Goal: Find contact information: Find contact information

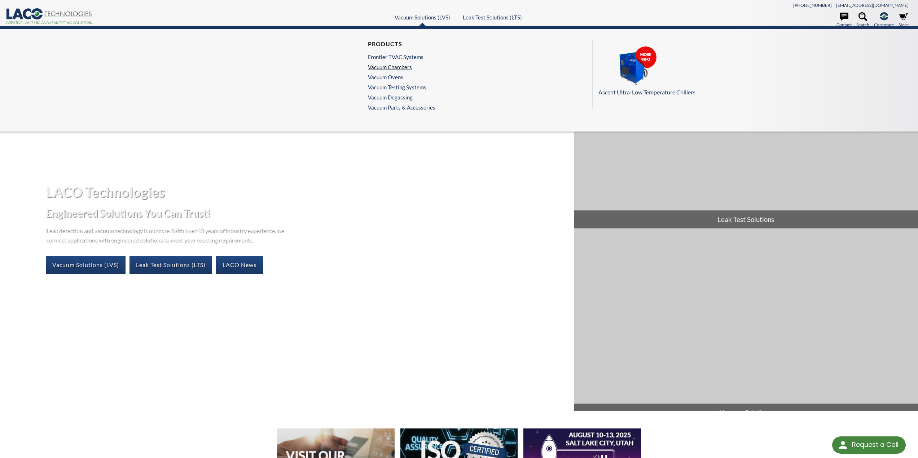
click at [394, 66] on link "Vacuum Chambers" at bounding box center [400, 67] width 64 height 6
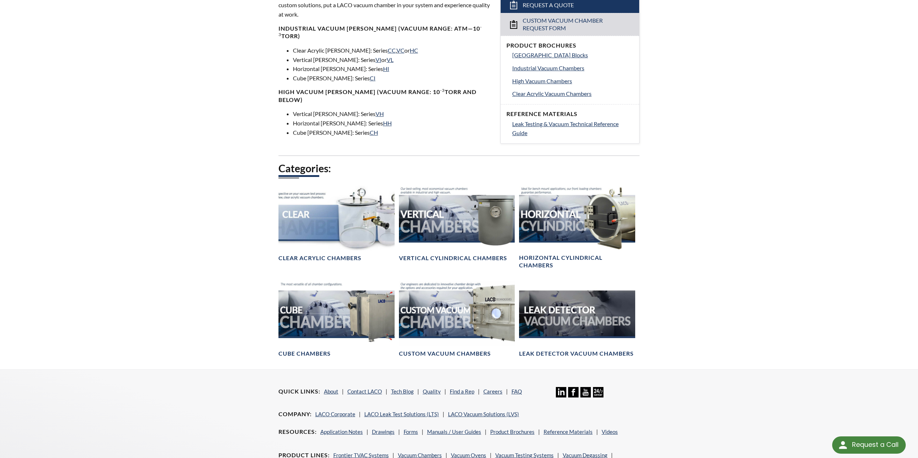
scroll to position [289, 0]
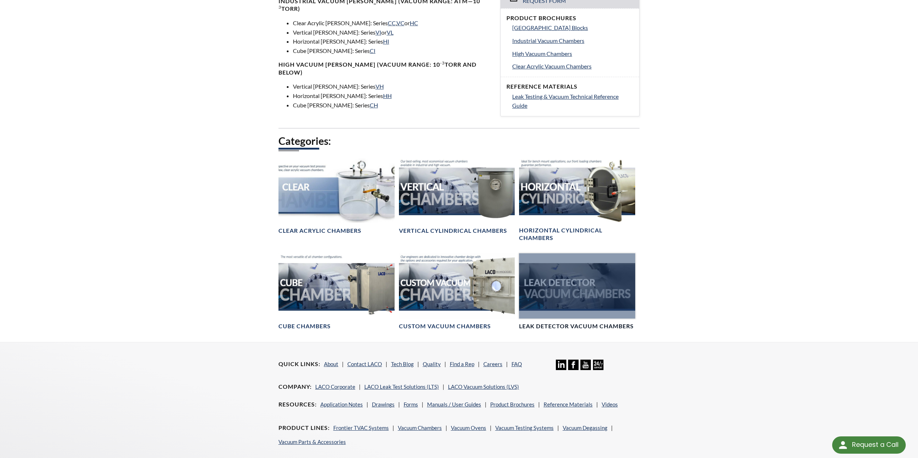
click at [585, 288] on div at bounding box center [577, 286] width 116 height 65
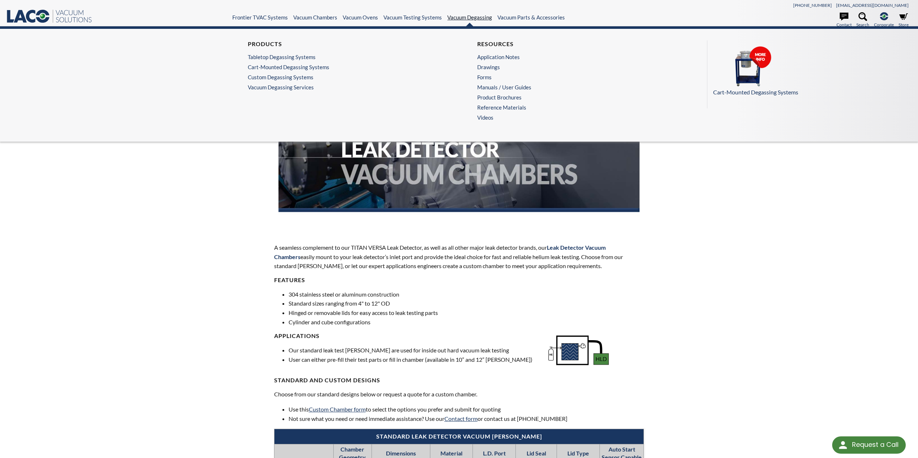
click at [470, 17] on link "Vacuum Degassing" at bounding box center [469, 17] width 45 height 6
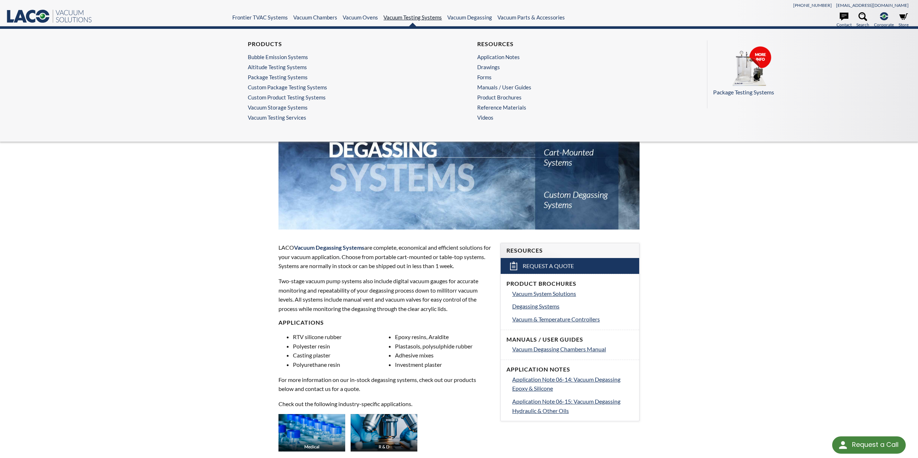
click at [408, 19] on link "Vacuum Testing Systems" at bounding box center [412, 17] width 58 height 6
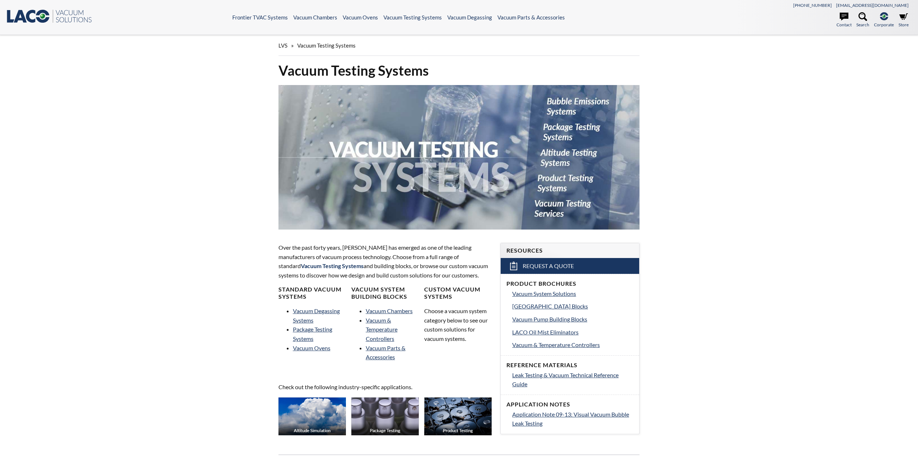
select select "Language Translate Widget"
click at [313, 311] on link "Vacuum Degassing Systems" at bounding box center [316, 316] width 47 height 16
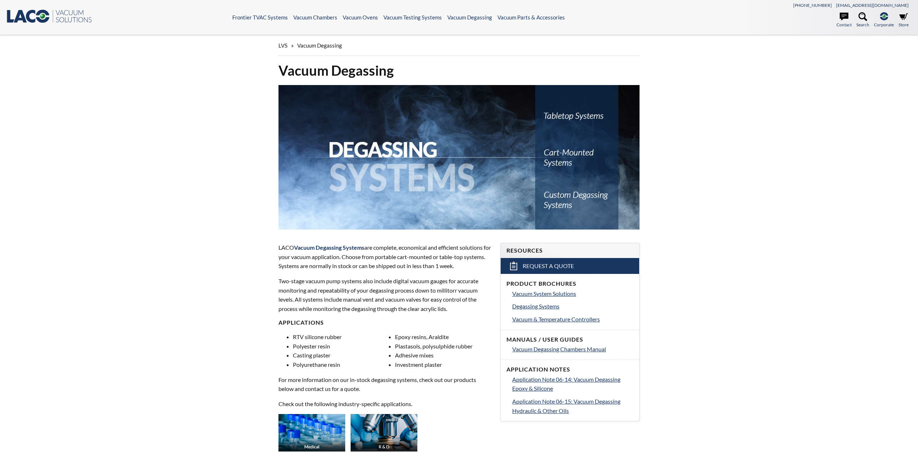
select select "Language Translate Widget"
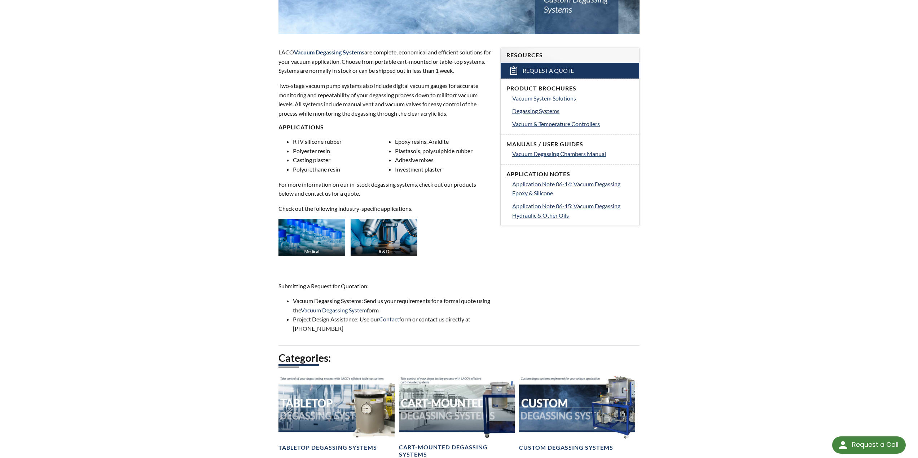
scroll to position [216, 0]
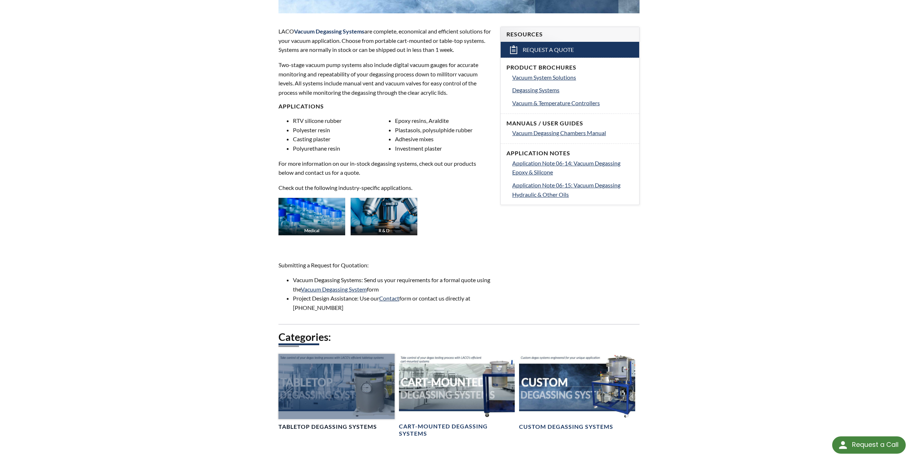
drag, startPoint x: 328, startPoint y: 398, endPoint x: 337, endPoint y: 394, distance: 9.2
click at [328, 397] on div at bounding box center [336, 386] width 116 height 65
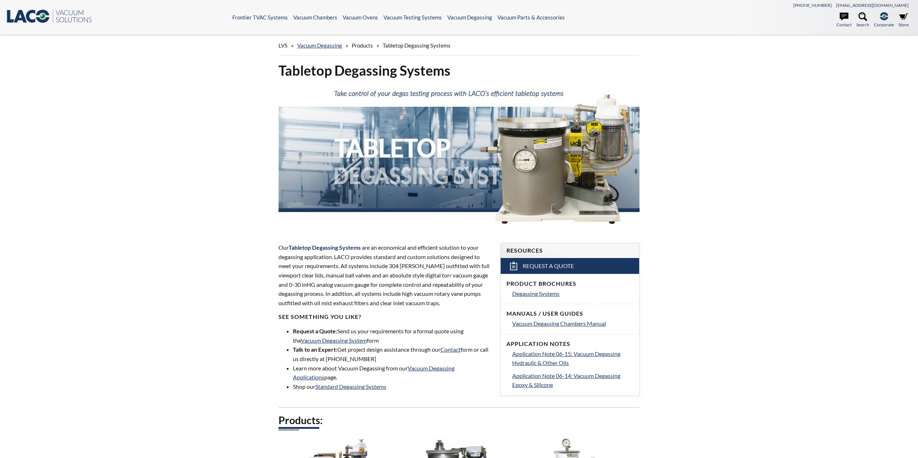
select select "Language Translate Widget"
click at [44, 10] on icon at bounding box center [42, 16] width 13 height 13
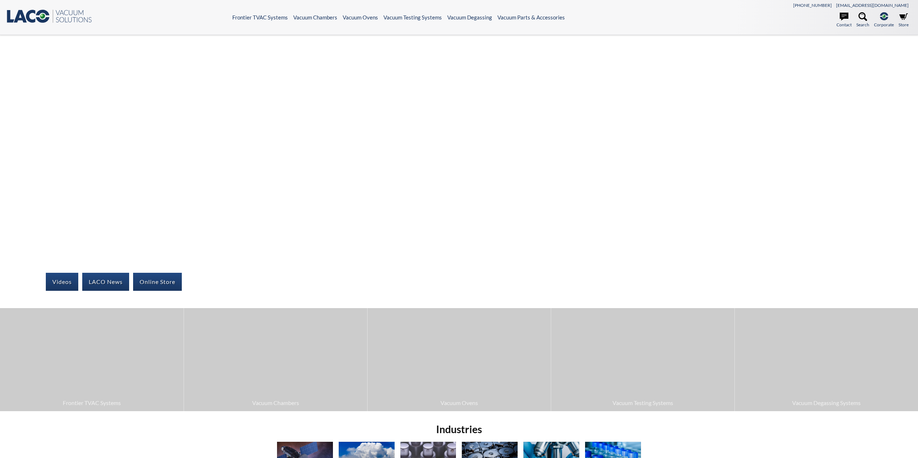
select select "Language Translate Widget"
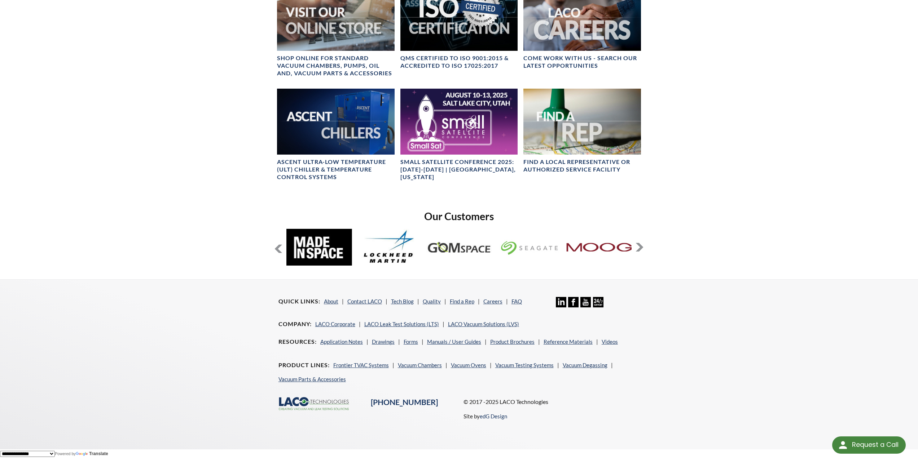
scroll to position [509, 0]
click at [339, 324] on link "LACO Corporate" at bounding box center [335, 324] width 40 height 6
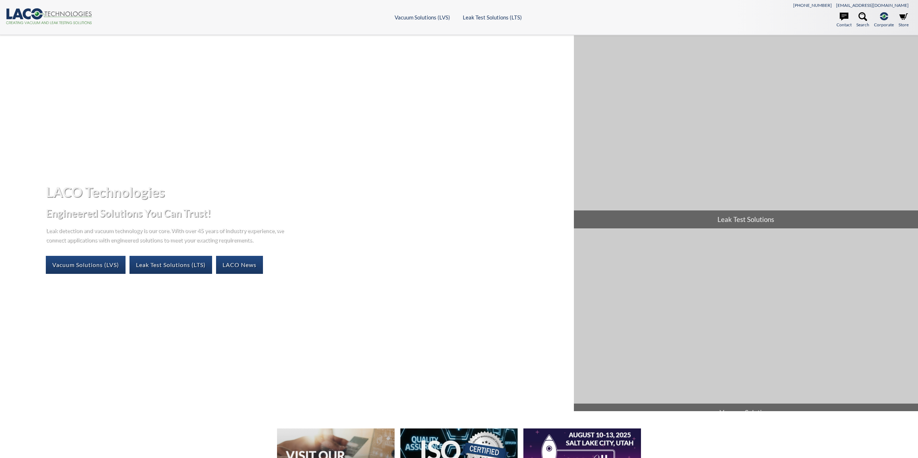
select select "Language Translate Widget"
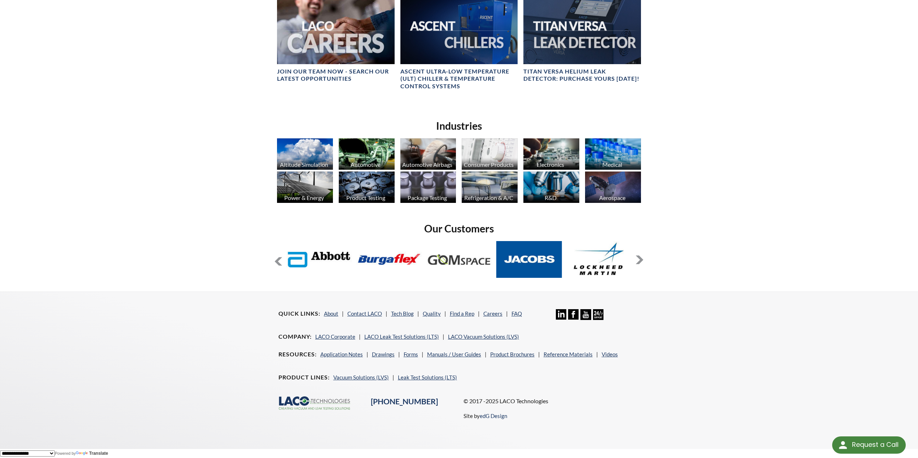
scroll to position [535, 0]
click at [333, 313] on link "About" at bounding box center [331, 314] width 14 height 6
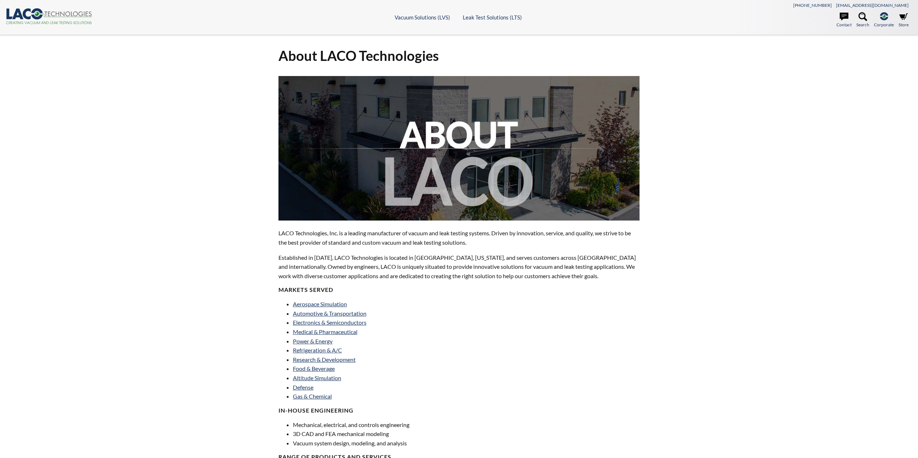
select select "Language Translate Widget"
drag, startPoint x: 339, startPoint y: 233, endPoint x: 277, endPoint y: 233, distance: 62.0
click at [277, 233] on div "LACO Technologies, Inc. is a leading manufacturer of vacuum and leak testing sy…" at bounding box center [459, 364] width 370 height 577
copy p "LACO Technologies, Inc."
drag, startPoint x: 369, startPoint y: 234, endPoint x: 493, endPoint y: 234, distance: 123.4
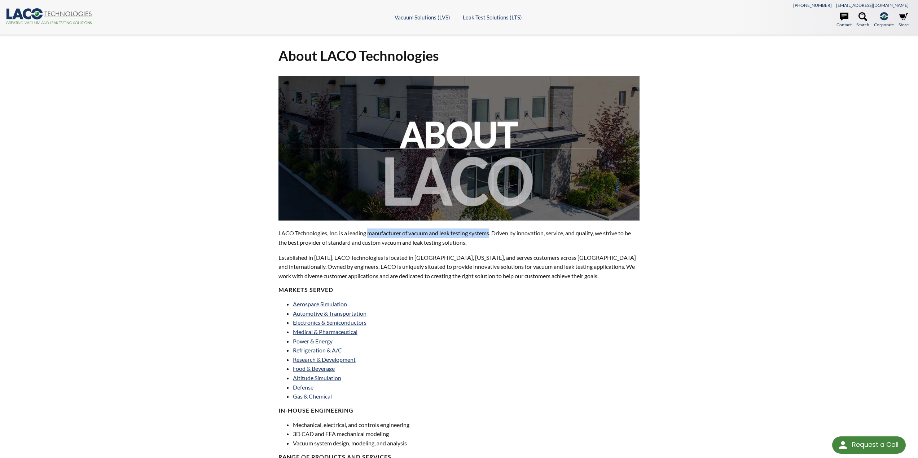
click at [493, 234] on p "LACO Technologies, Inc. is a leading manufacturer of vacuum and leak testing sy…" at bounding box center [458, 238] width 361 height 18
copy p "manufacturer of vacuum and leak testing systems"
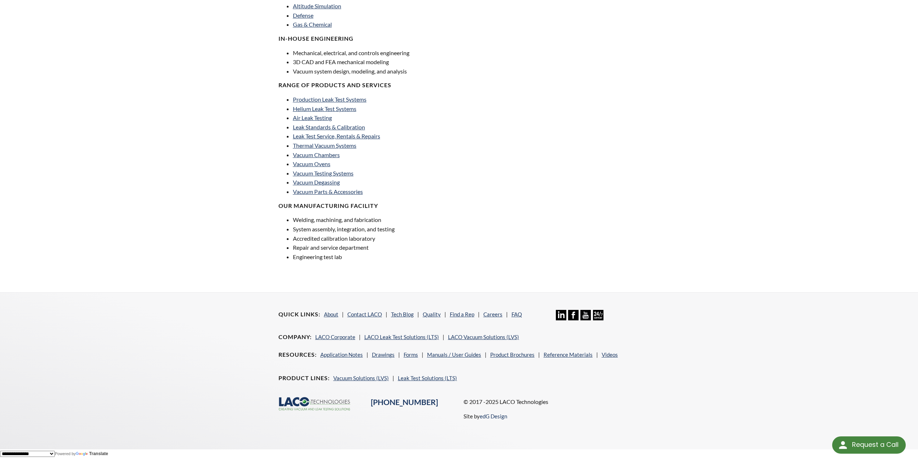
scroll to position [373, 0]
drag, startPoint x: 430, startPoint y: 402, endPoint x: 370, endPoint y: 403, distance: 60.2
click at [370, 403] on div "[PHONE_NUMBER]" at bounding box center [412, 402] width 92 height 11
copy link "[PHONE_NUMBER]"
click at [376, 317] on link "Contact LACO" at bounding box center [364, 314] width 35 height 6
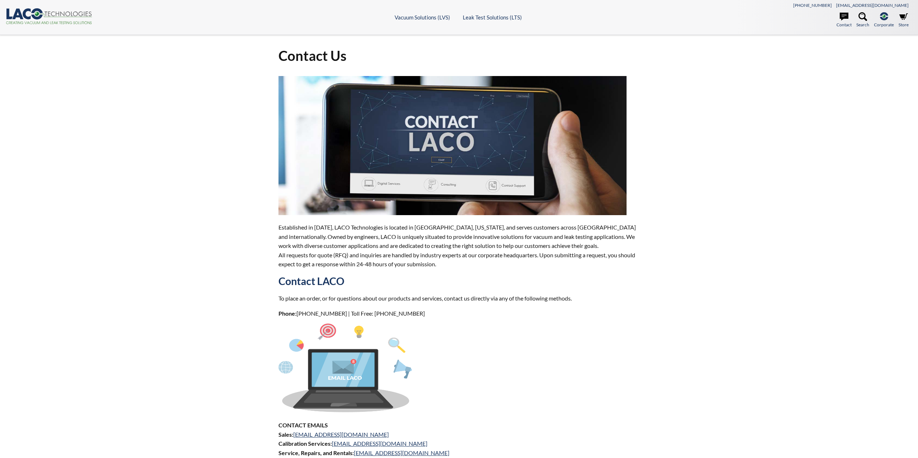
select select "Language Translate Widget"
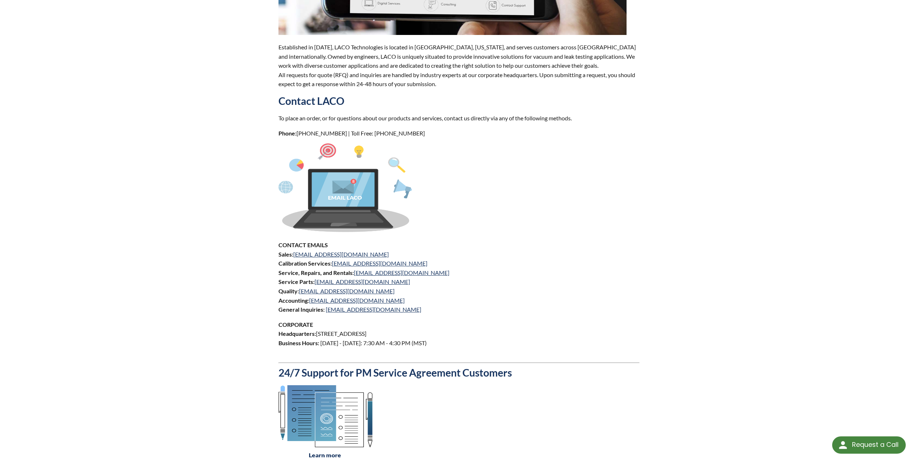
scroll to position [216, 0]
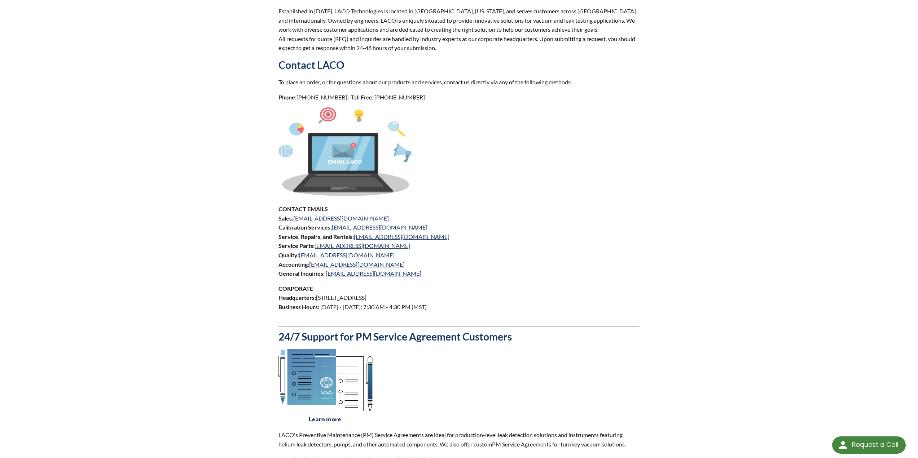
drag, startPoint x: 455, startPoint y: 298, endPoint x: 319, endPoint y: 301, distance: 136.0
click at [318, 301] on p "CORPORATE Headquarters: [STREET_ADDRESS] Business Hours: [DATE] - [DATE]: 7:30 …" at bounding box center [458, 302] width 361 height 37
copy p "[STREET_ADDRESS]"
drag, startPoint x: 377, startPoint y: 273, endPoint x: 325, endPoint y: 277, distance: 52.1
click at [325, 277] on p "CONTACT EMAILS Sales: sales@lacotech.com Calibration Services: calibrations@lac…" at bounding box center [458, 242] width 361 height 74
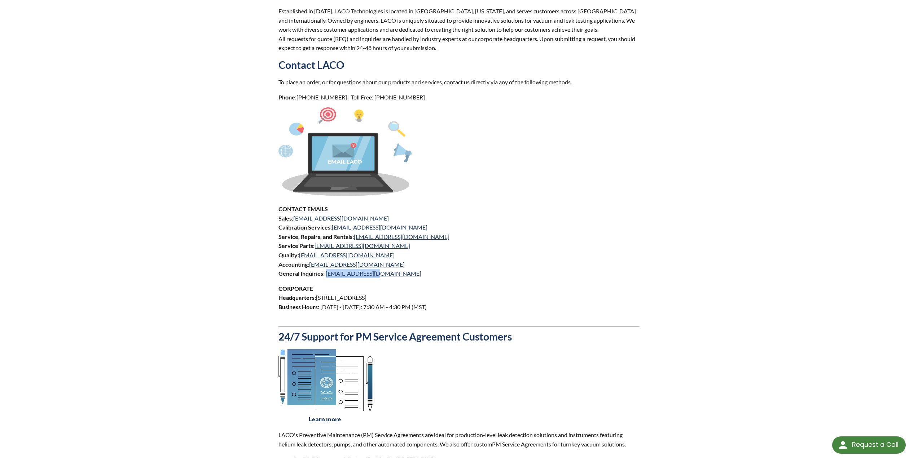
copy link "[EMAIL_ADDRESS][DOMAIN_NAME]"
